Goal: Find contact information: Find contact information

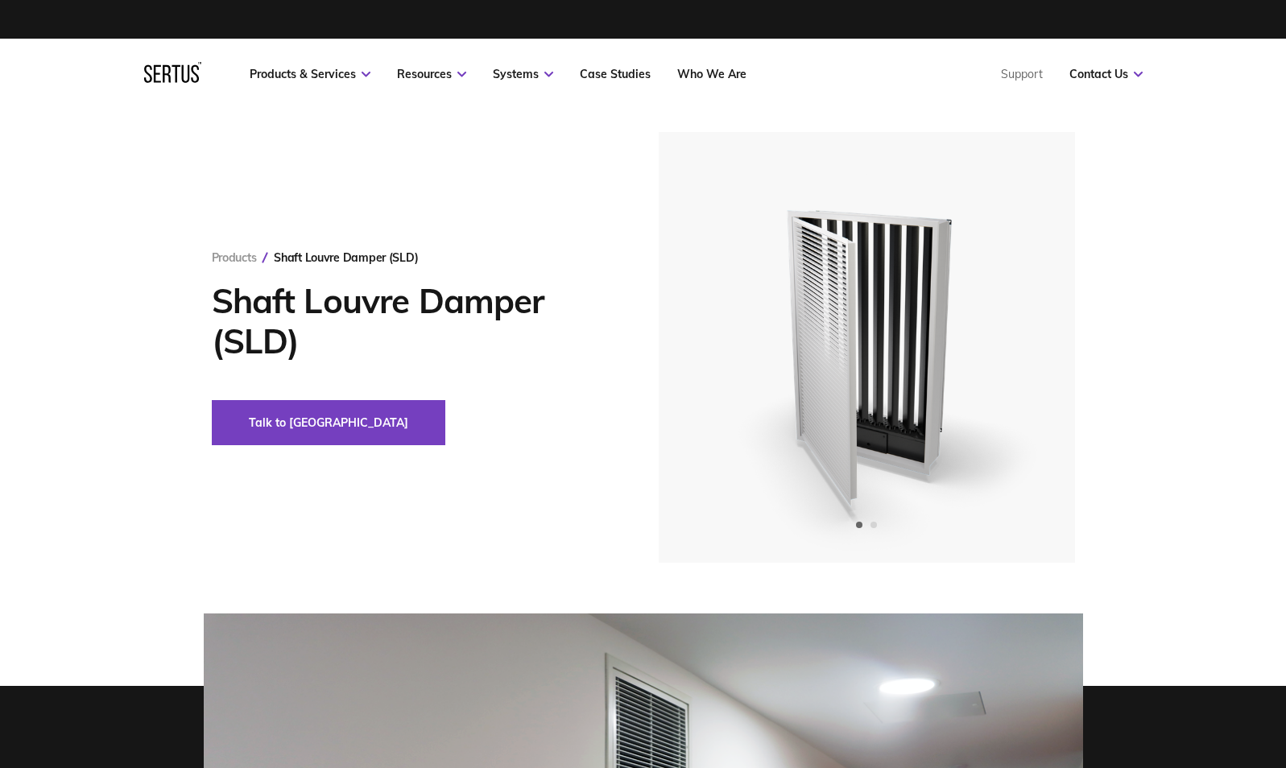
click at [1115, 82] on nav "Products & Services Resources Systems Case Studies Who We Are Support Contact U…" at bounding box center [643, 74] width 999 height 71
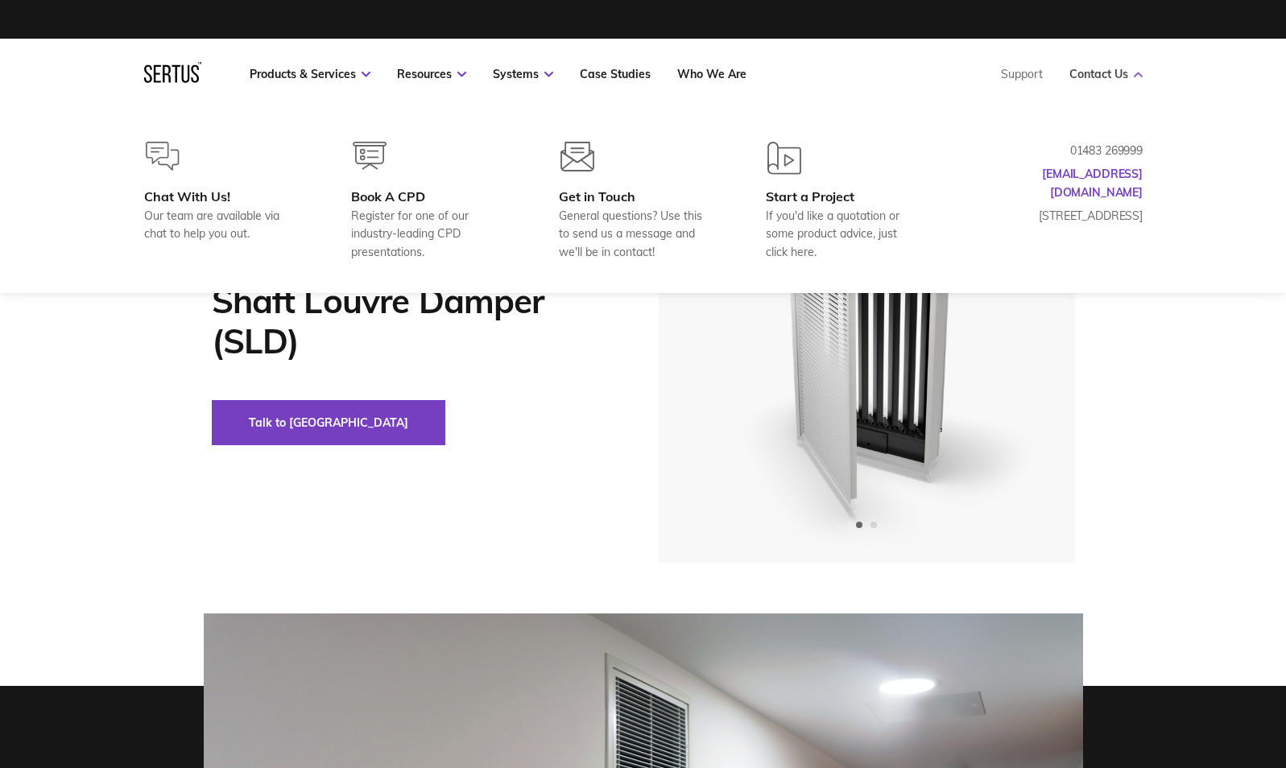
click at [1113, 77] on link "Contact Us" at bounding box center [1106, 74] width 73 height 14
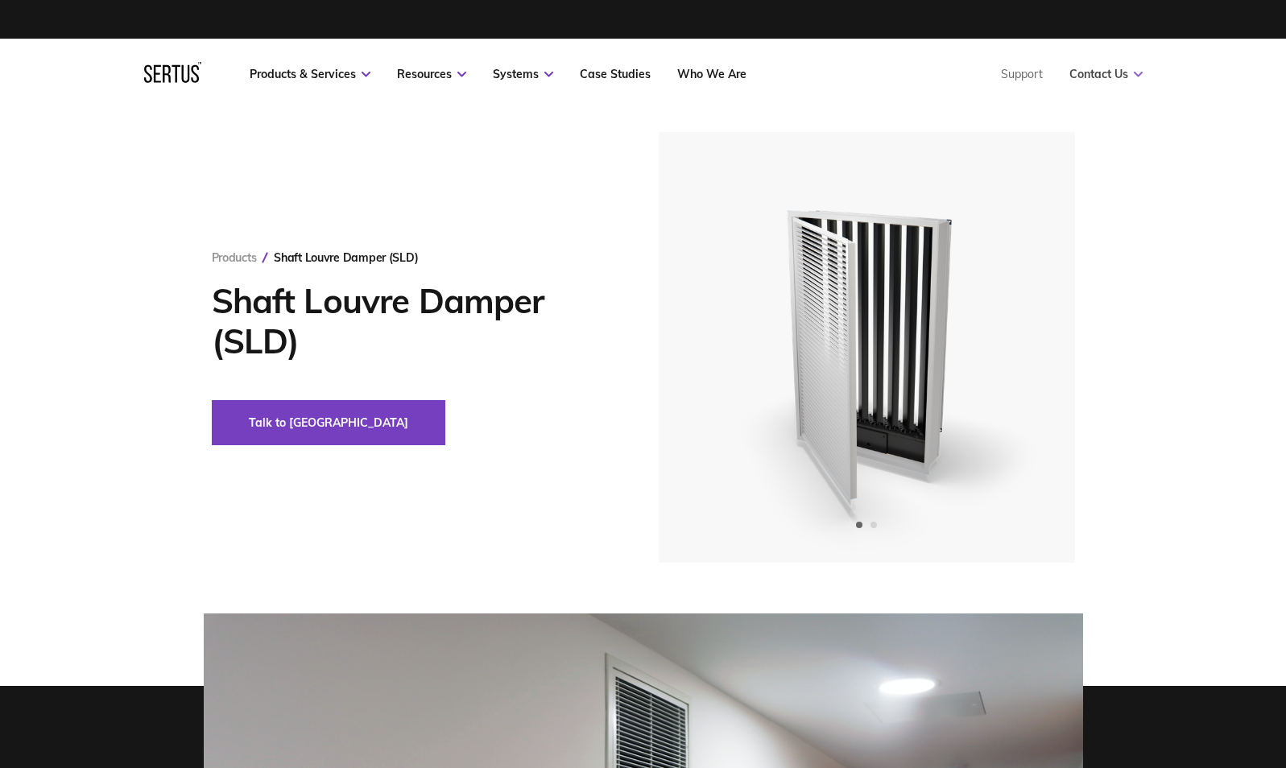
click at [1113, 77] on link "Contact Us" at bounding box center [1106, 74] width 73 height 14
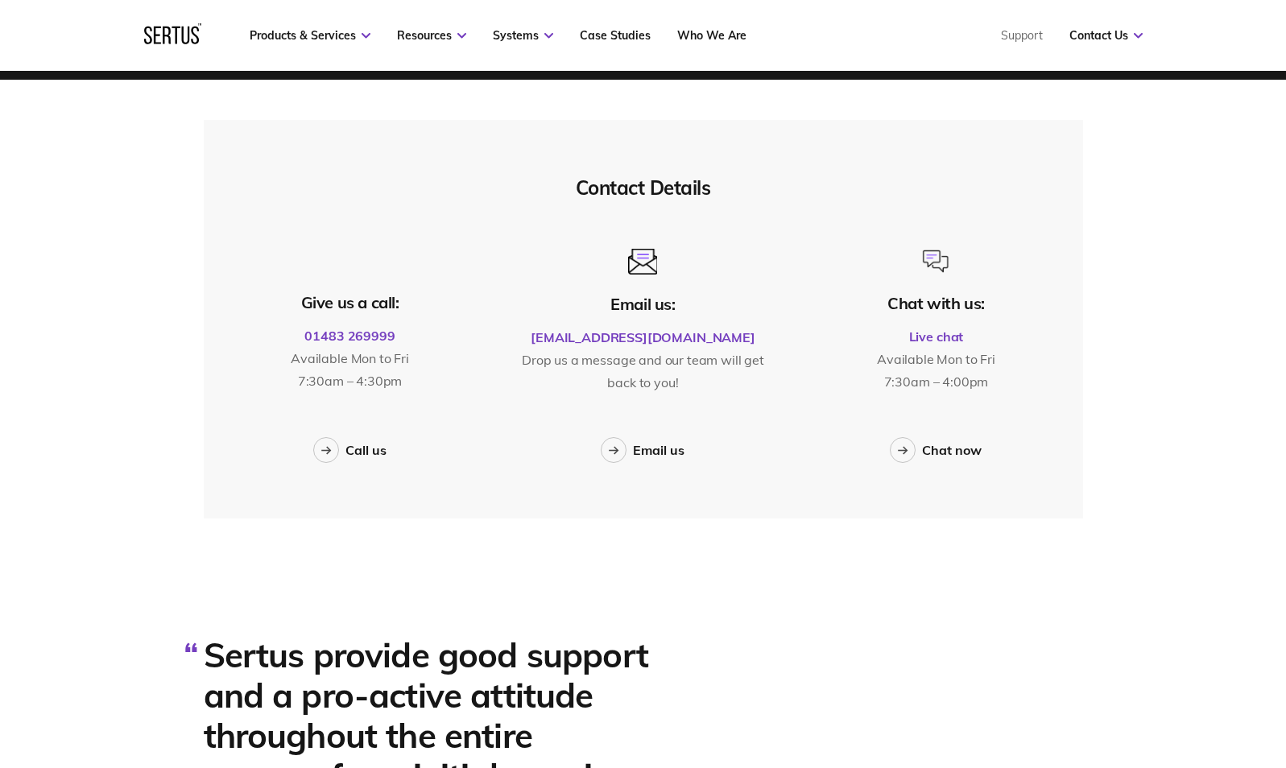
scroll to position [635, 0]
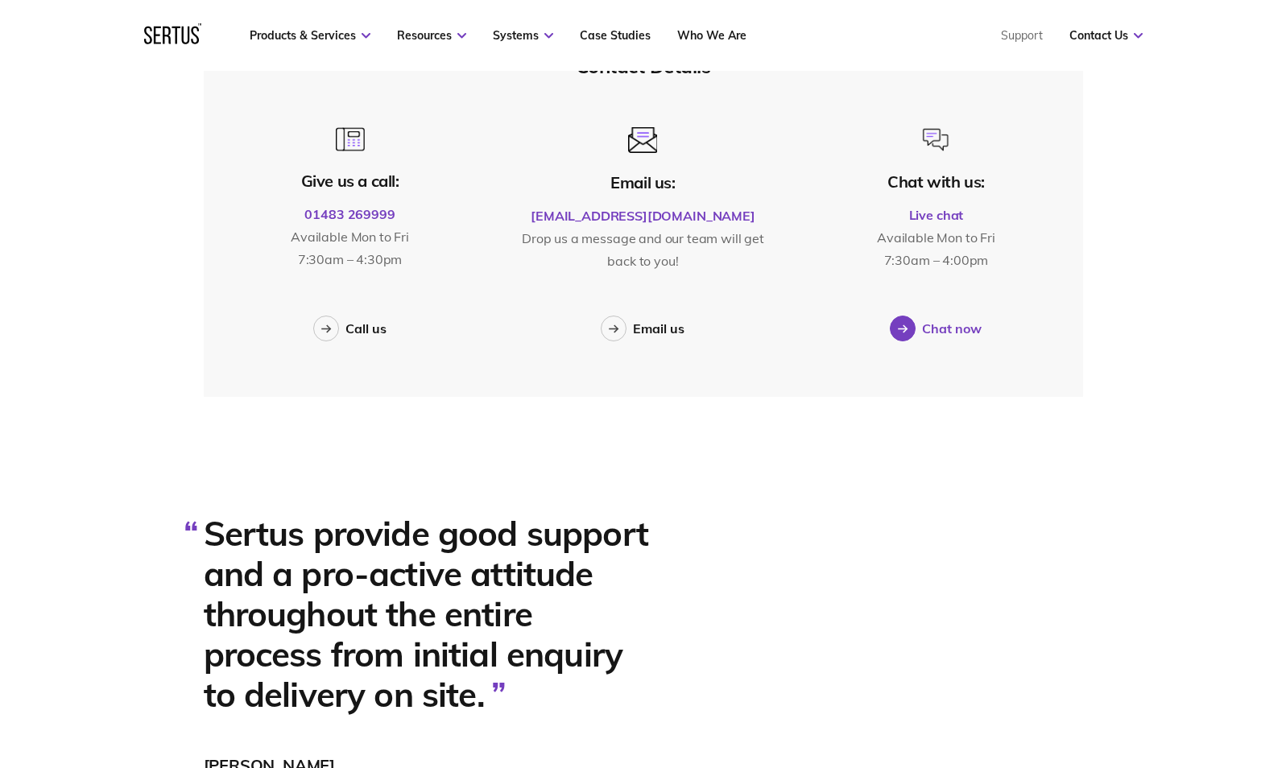
click at [924, 330] on div "Chat now" at bounding box center [952, 329] width 60 height 16
drag, startPoint x: 703, startPoint y: 213, endPoint x: 583, endPoint y: 218, distance: 120.1
click at [583, 218] on p "[EMAIL_ADDRESS][DOMAIN_NAME]" at bounding box center [643, 216] width 258 height 23
drag, startPoint x: 583, startPoint y: 218, endPoint x: 604, endPoint y: 219, distance: 21.0
copy link "[EMAIL_ADDRESS][DOMAIN_NAME]"
